Goal: Information Seeking & Learning: Learn about a topic

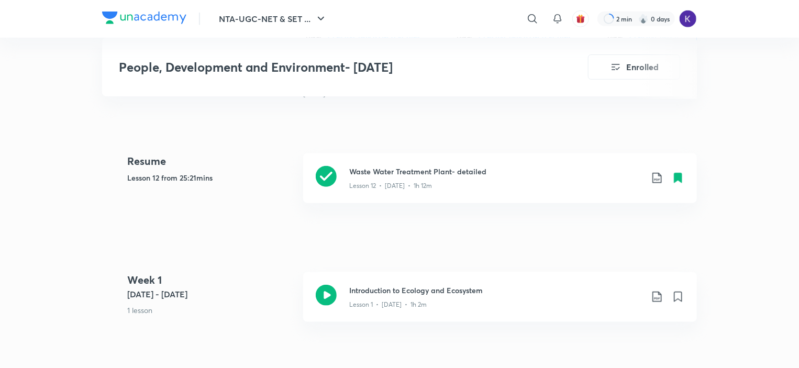
scroll to position [453, 0]
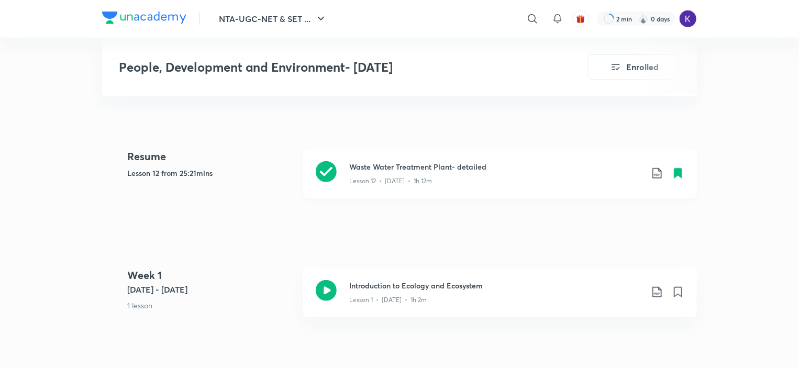
click at [431, 186] on p "Lesson 12 • [DATE] • 1h 12m" at bounding box center [390, 180] width 83 height 9
